Goal: Check status: Check status

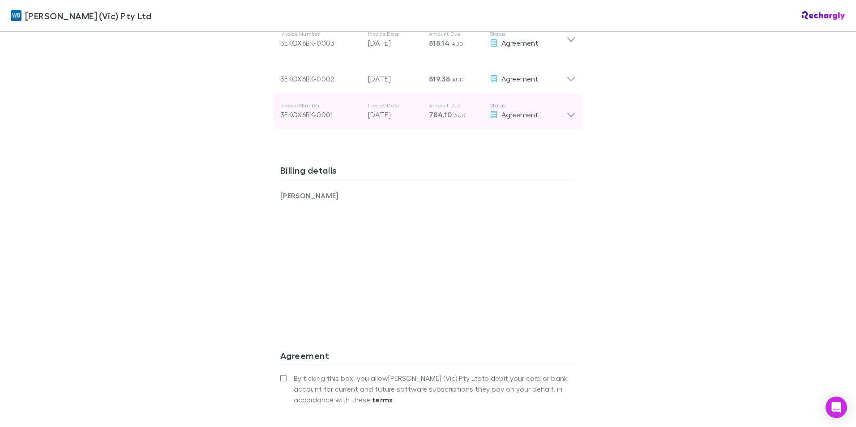
scroll to position [492, 0]
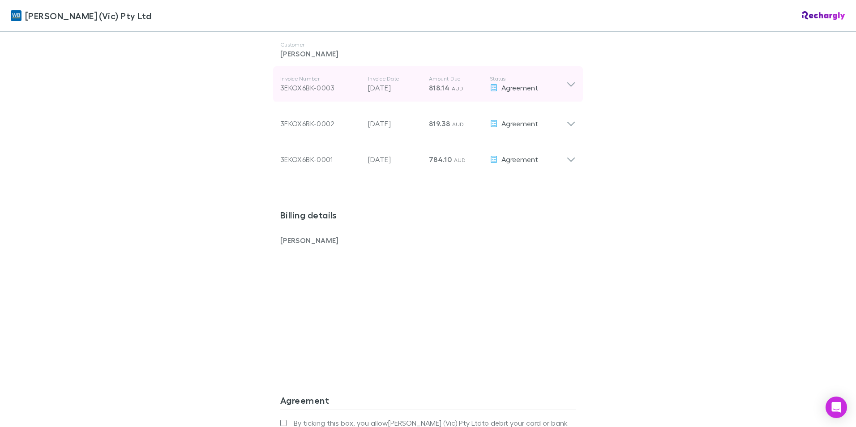
click at [569, 84] on icon at bounding box center [571, 84] width 8 height 4
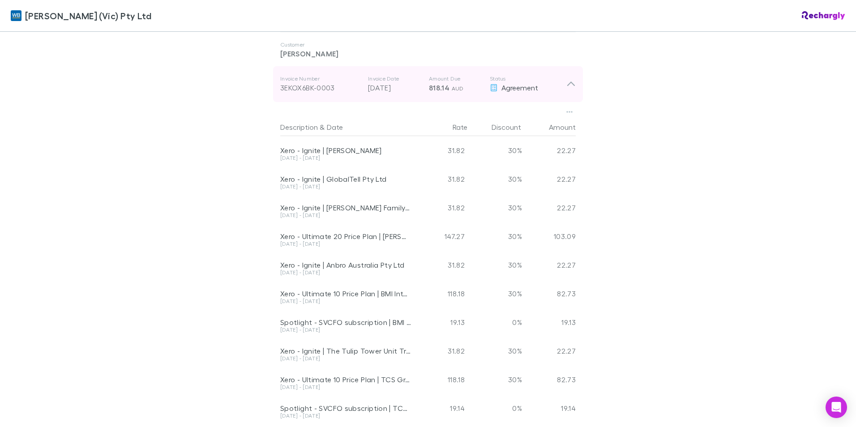
click at [569, 84] on icon at bounding box center [571, 84] width 8 height 4
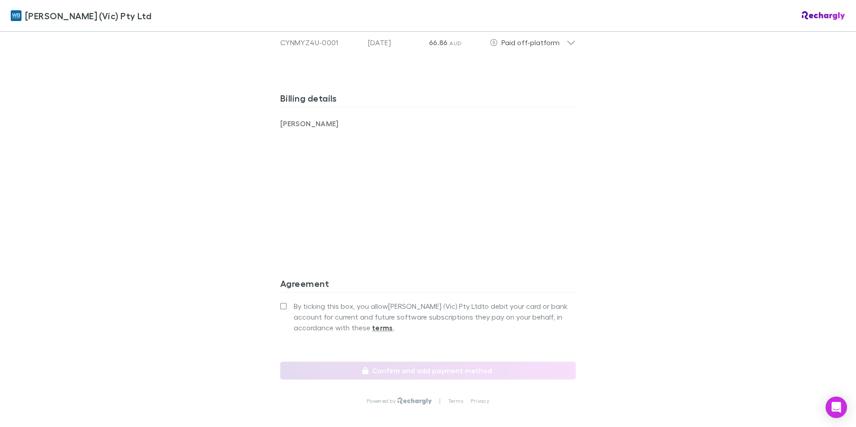
scroll to position [658, 0]
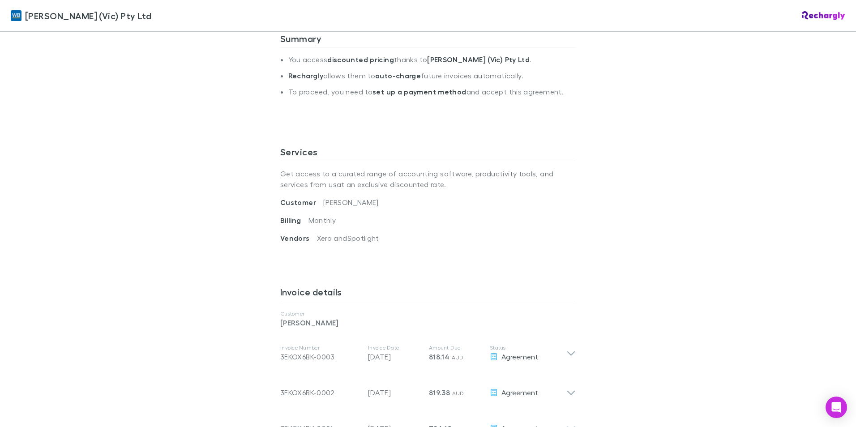
scroll to position [224, 0]
